Goal: Task Accomplishment & Management: Manage account settings

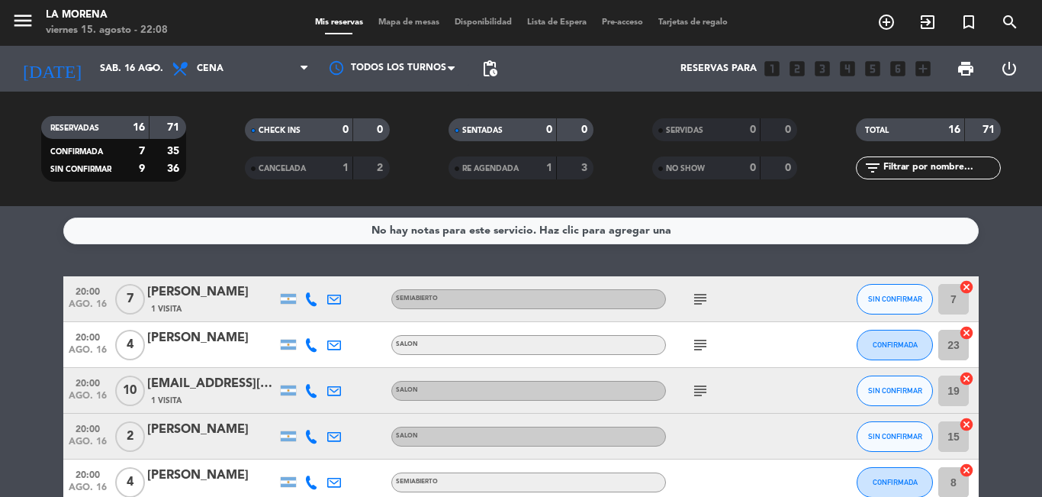
scroll to position [631, 0]
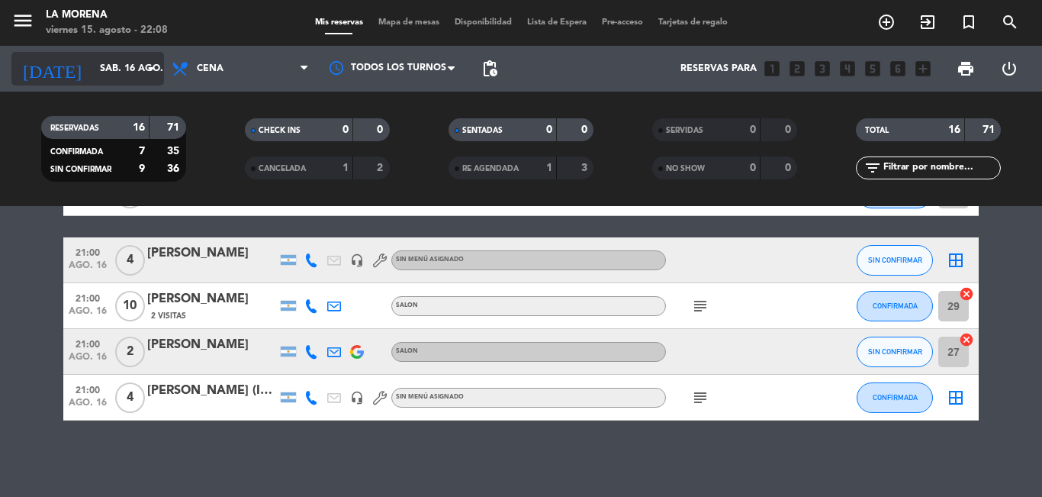
click at [92, 56] on input "sáb. 16 ago." at bounding box center [156, 69] width 129 height 26
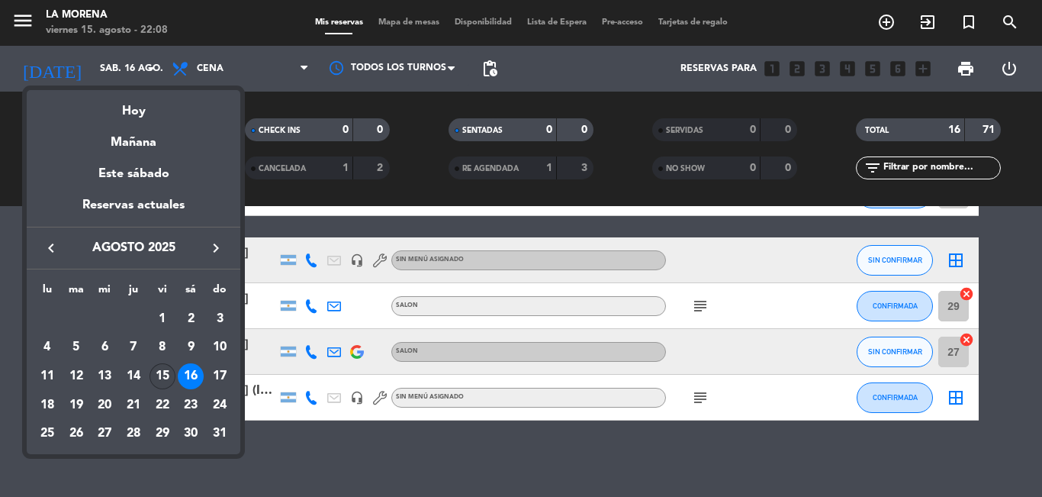
click at [165, 370] on div "15" at bounding box center [163, 376] width 26 height 26
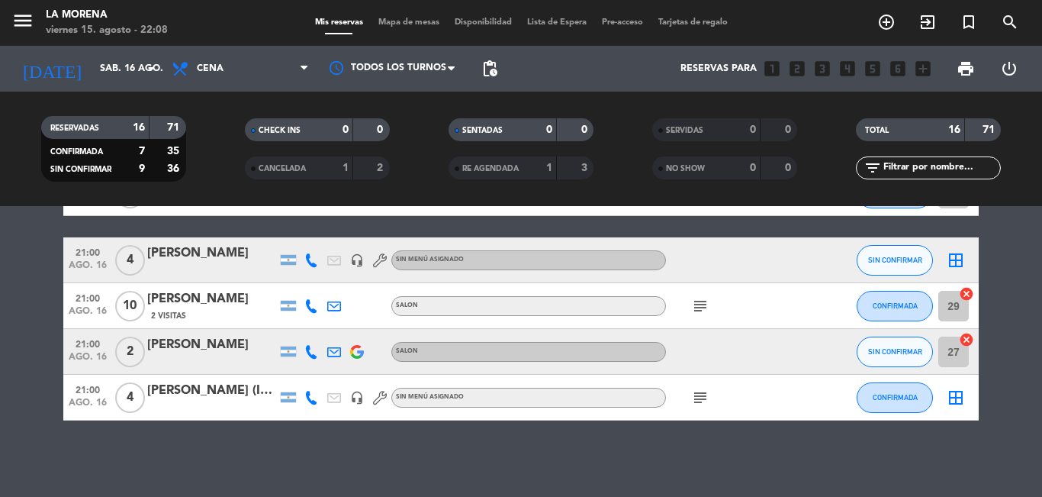
type input "vie. 15 ago."
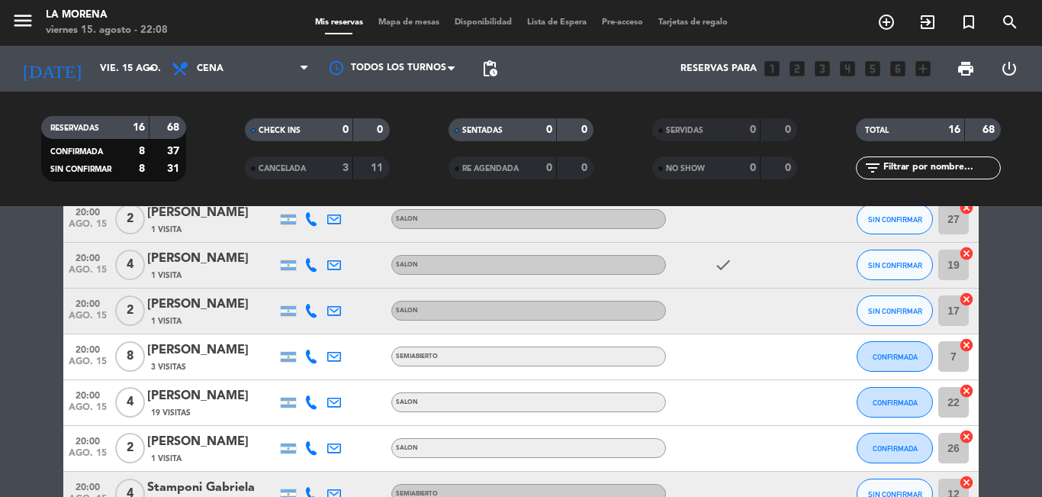
scroll to position [305, 0]
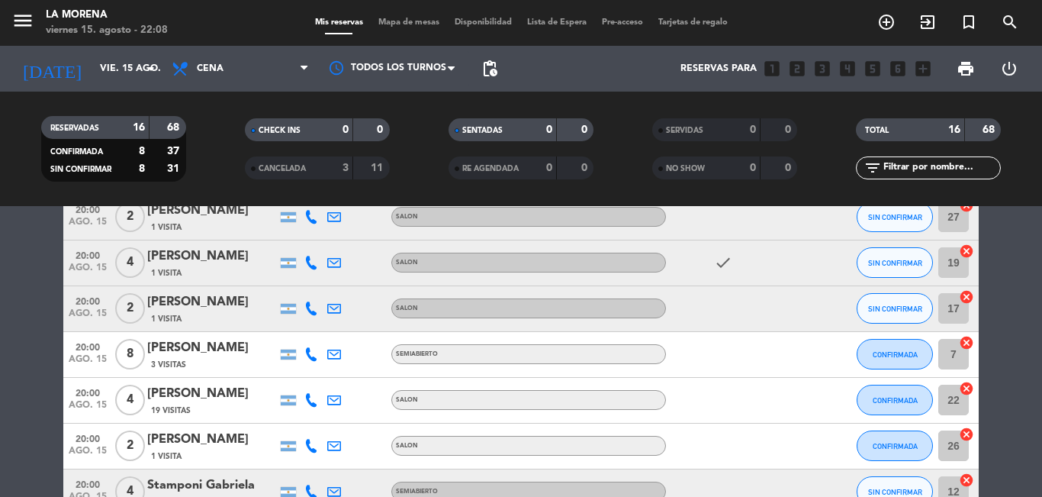
click at [548, 21] on span "Lista de Espera" at bounding box center [557, 22] width 75 height 8
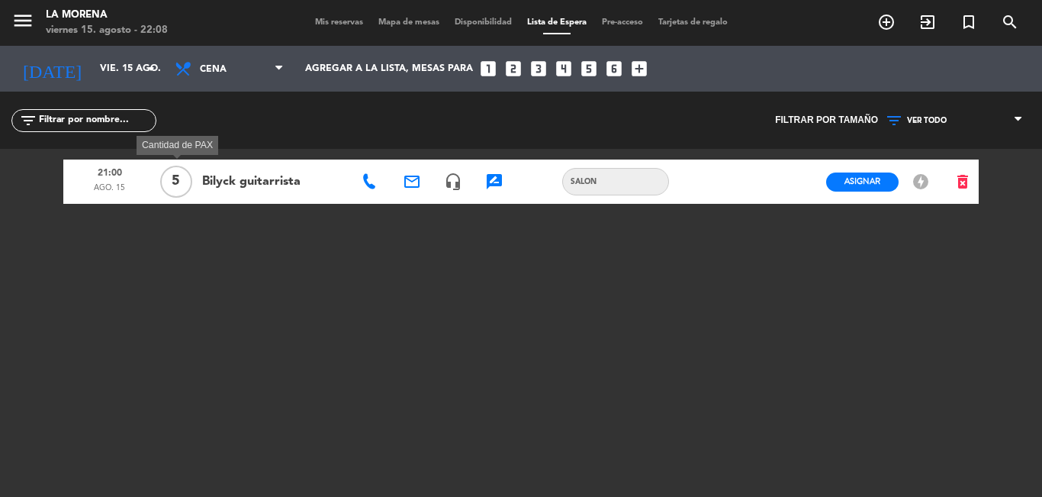
click at [169, 179] on span "5" at bounding box center [176, 182] width 32 height 32
click at [624, 172] on div "SALON" at bounding box center [615, 181] width 107 height 27
click at [678, 172] on div "SALON SALON" at bounding box center [623, 181] width 122 height 27
click at [678, 172] on div "SALON" at bounding box center [623, 181] width 122 height 27
click at [720, 185] on div at bounding box center [710, 181] width 41 height 44
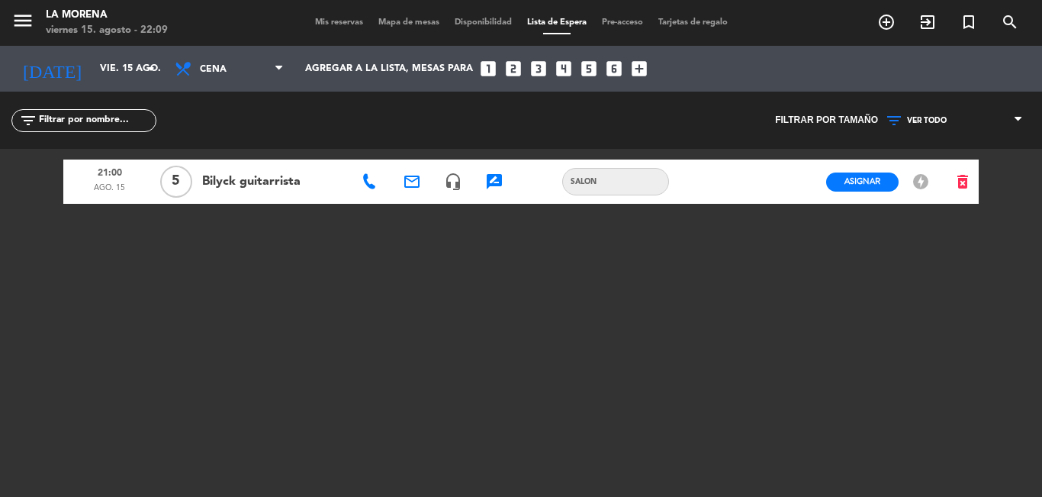
click at [271, 177] on span "Bilyck guitarrista" at bounding box center [273, 182] width 143 height 20
drag, startPoint x: 241, startPoint y: 188, endPoint x: 525, endPoint y: 191, distance: 283.8
click at [241, 189] on span "Bilyck guitarrista" at bounding box center [273, 182] width 143 height 20
click at [916, 179] on icon "offline_bolt" at bounding box center [921, 181] width 18 height 18
click at [918, 182] on icon "offline_bolt" at bounding box center [921, 181] width 18 height 18
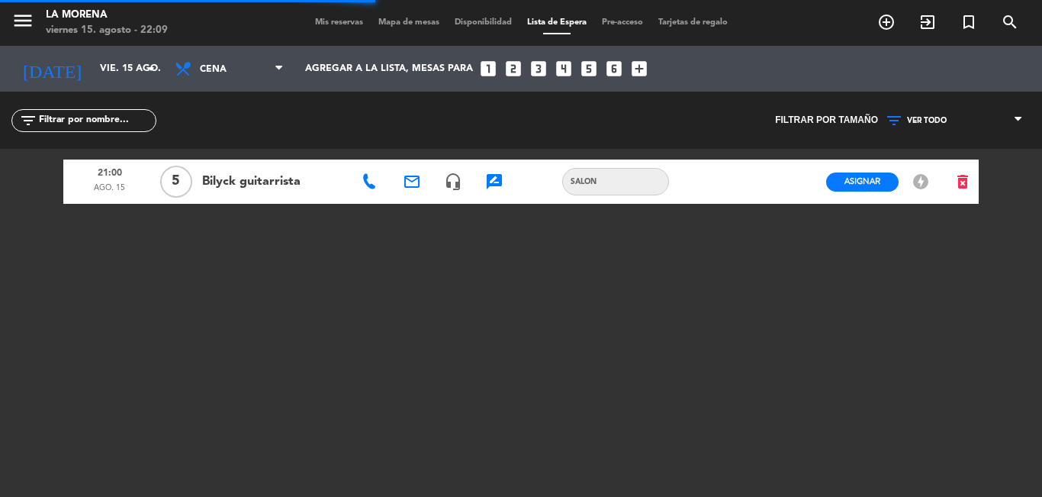
click at [918, 183] on icon "offline_bolt" at bounding box center [921, 181] width 18 height 18
click at [588, 179] on span "SALON" at bounding box center [583, 181] width 41 height 12
drag, startPoint x: 273, startPoint y: 178, endPoint x: 188, endPoint y: 189, distance: 86.2
click at [268, 182] on span "Bilyck guitarrista" at bounding box center [273, 182] width 143 height 20
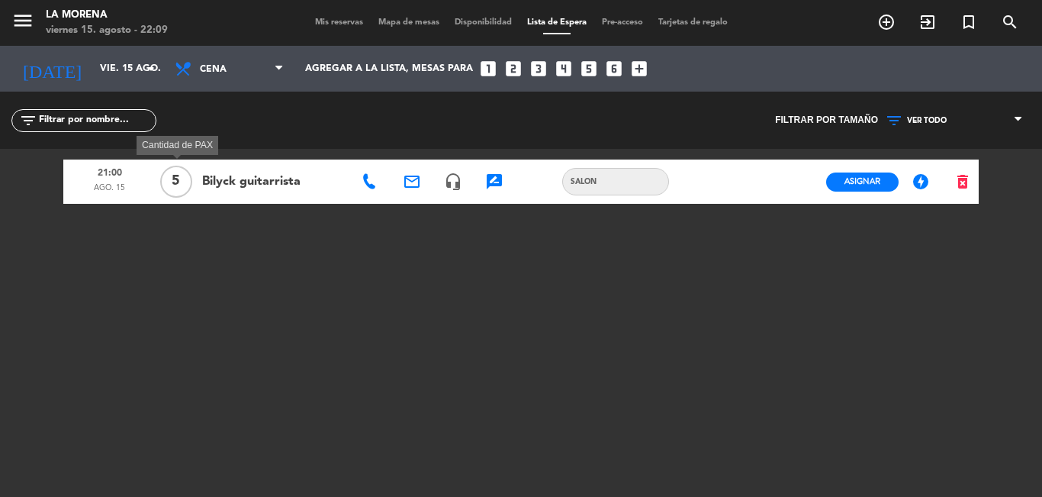
click at [167, 175] on span "5" at bounding box center [176, 182] width 32 height 32
click at [116, 181] on span "21:00" at bounding box center [110, 173] width 82 height 20
click at [114, 182] on span "ago. 15" at bounding box center [110, 192] width 82 height 20
drag, startPoint x: 112, startPoint y: 183, endPoint x: 121, endPoint y: 181, distance: 9.4
click at [114, 183] on span "ago. 15" at bounding box center [110, 192] width 82 height 20
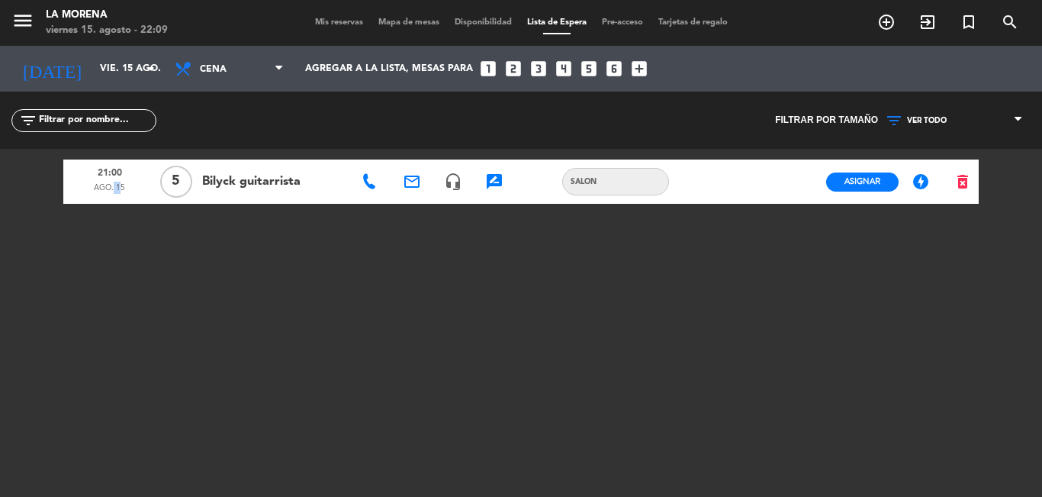
click at [938, 118] on span "VER TODO" at bounding box center [927, 120] width 40 height 9
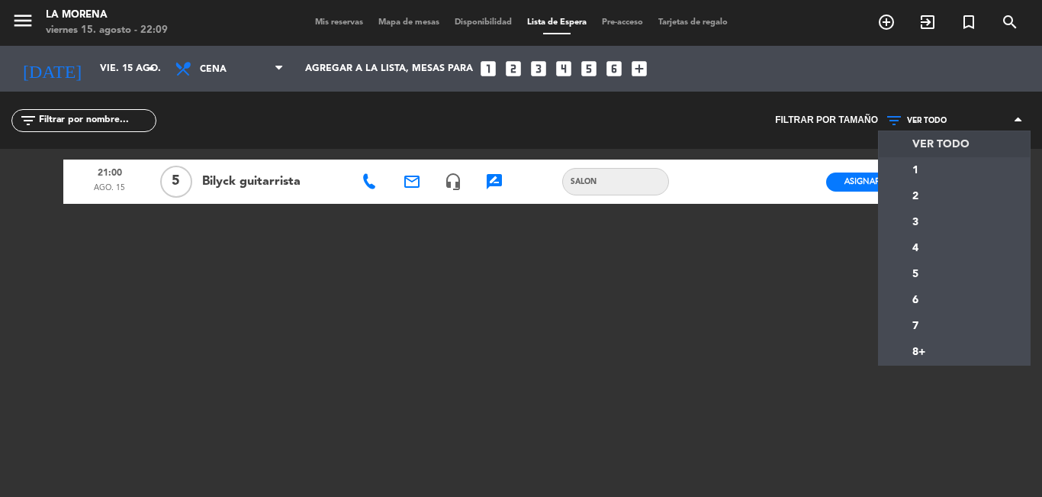
click at [690, 156] on div "21:00 [DATE] 5 [PERSON_NAME] guitarrista email headset_mic rate_review credit_c…" at bounding box center [521, 339] width 916 height 381
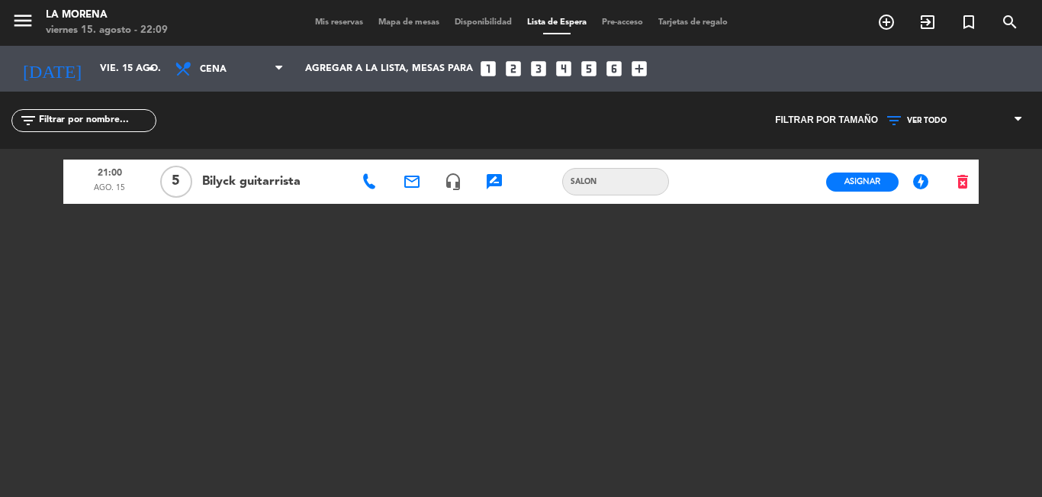
click at [487, 182] on icon "rate_review" at bounding box center [494, 181] width 18 height 18
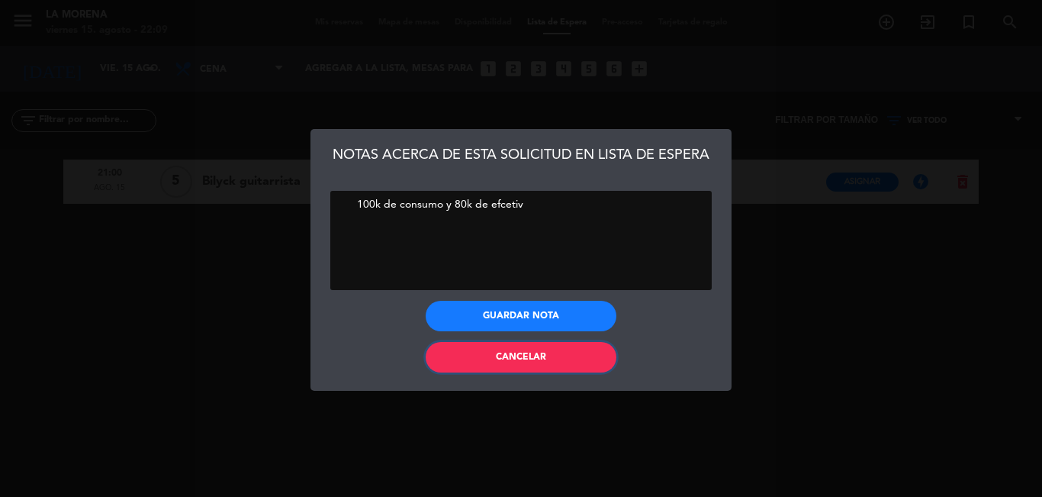
click at [521, 366] on button "Cancelar" at bounding box center [521, 357] width 191 height 31
